Goal: Task Accomplishment & Management: Use online tool/utility

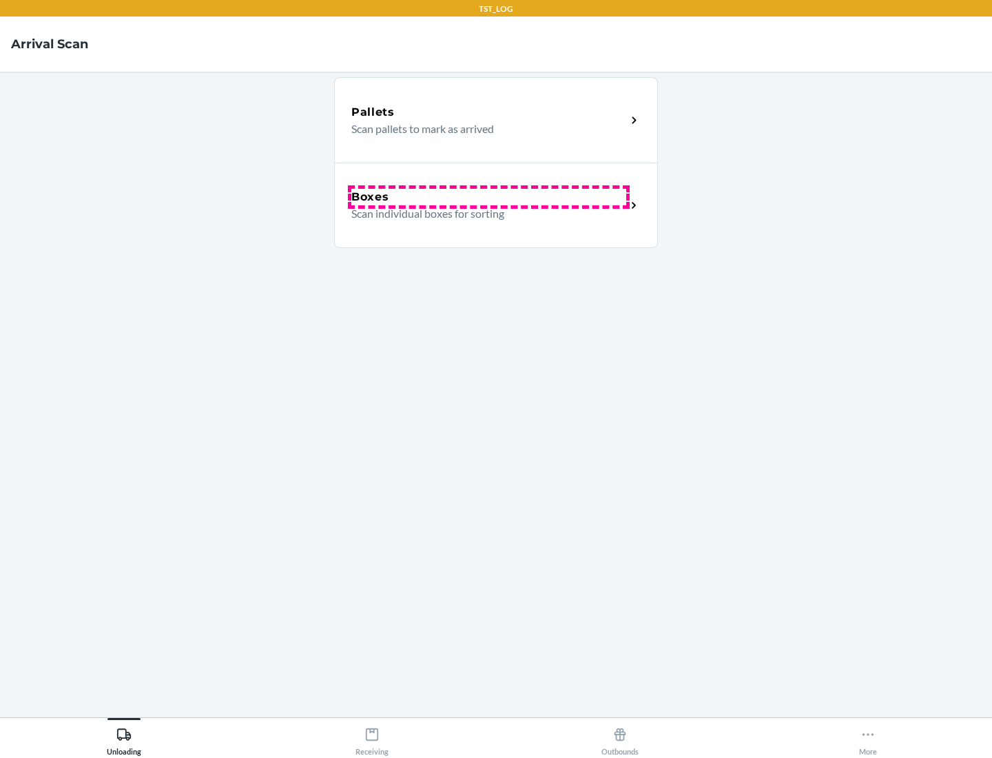
click at [488, 197] on div "Boxes" at bounding box center [488, 197] width 275 height 17
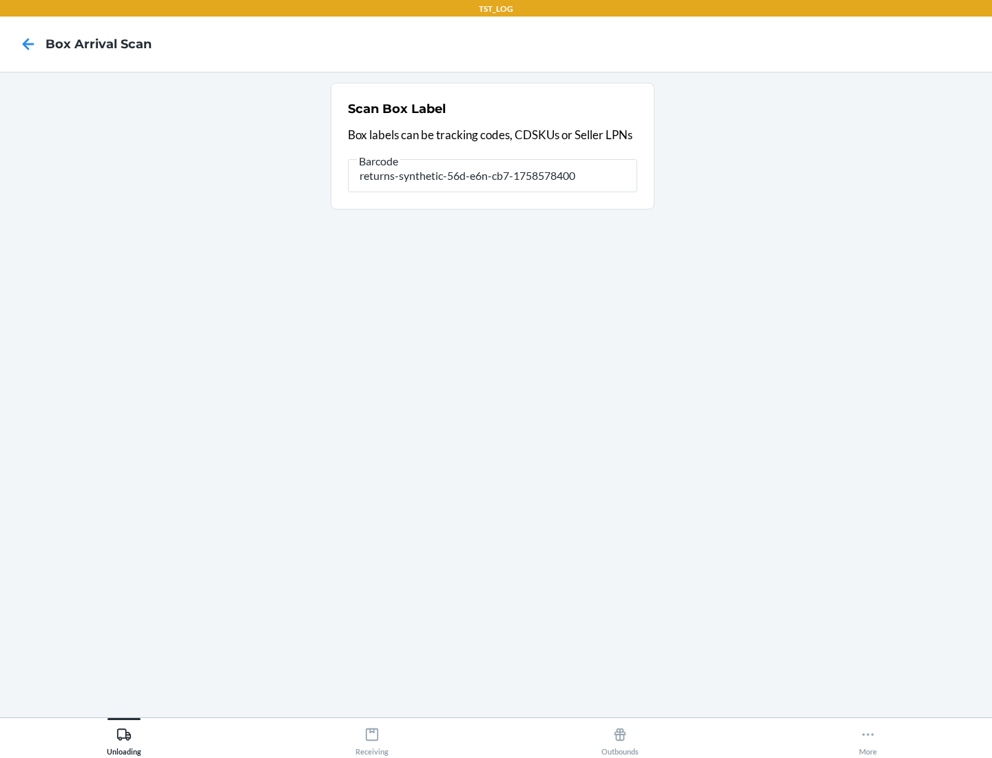
type input "returns-synthetic-56d-e6n-cb7-1758578400"
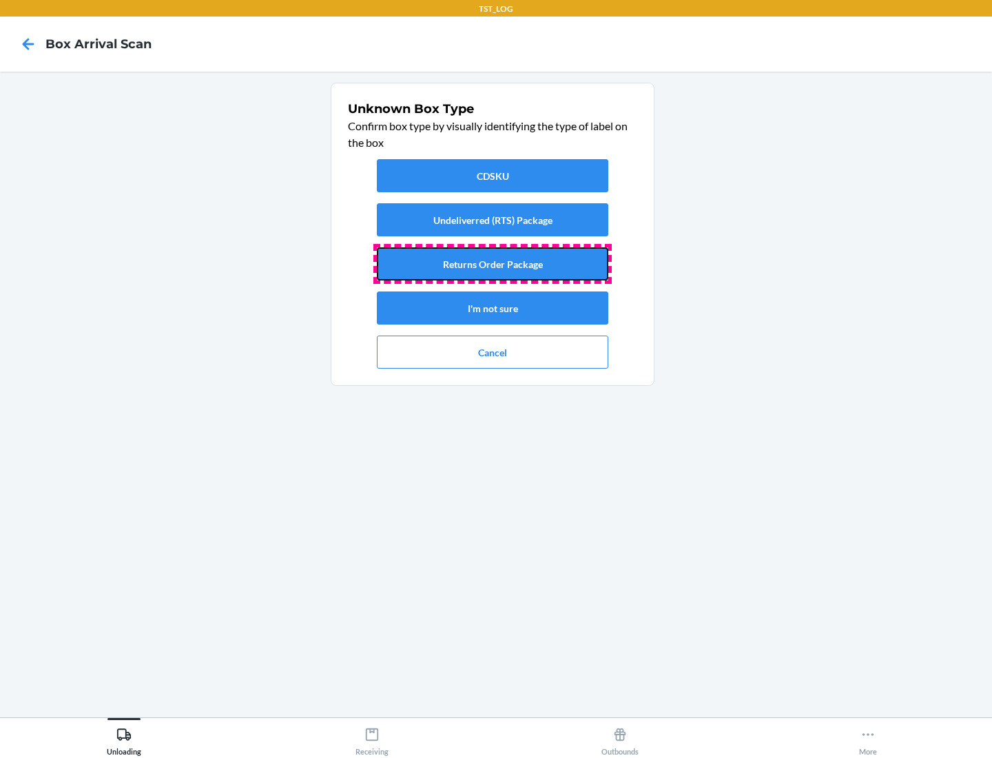
click at [493, 264] on button "Returns Order Package" at bounding box center [492, 263] width 231 height 33
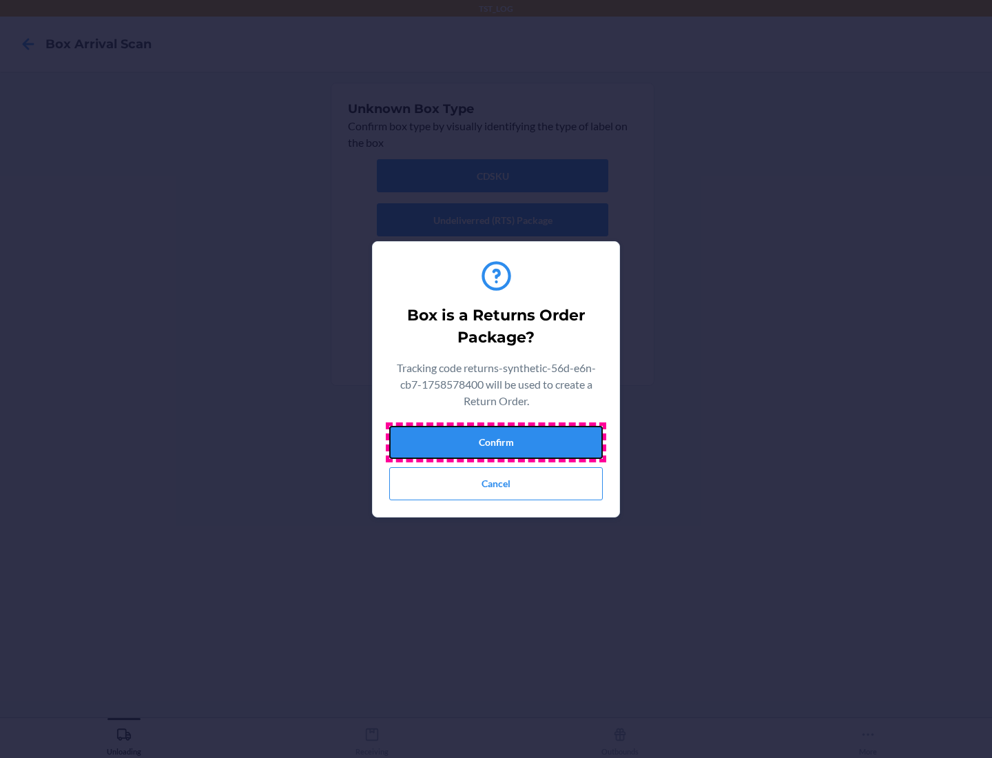
click at [496, 442] on button "Confirm" at bounding box center [496, 442] width 214 height 33
